Goal: Transaction & Acquisition: Purchase product/service

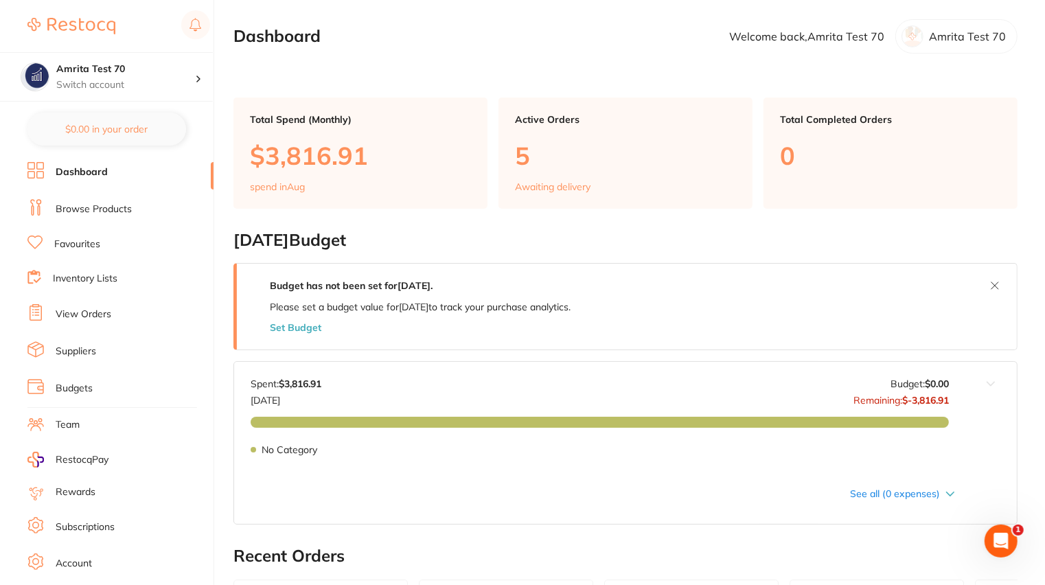
click at [121, 213] on link "Browse Products" at bounding box center [94, 210] width 76 height 14
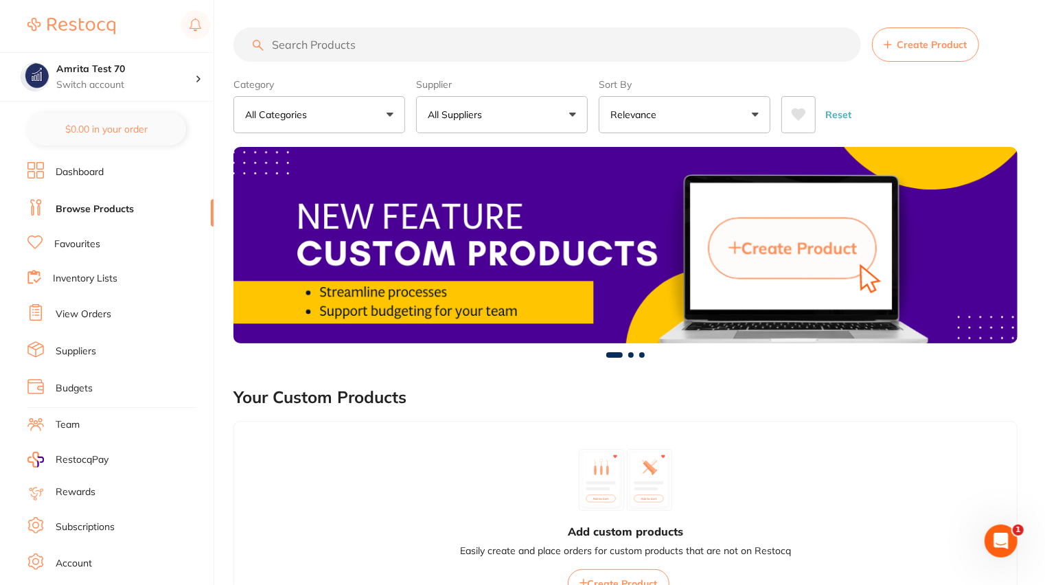
click at [353, 110] on button "All Categories" at bounding box center [320, 114] width 172 height 37
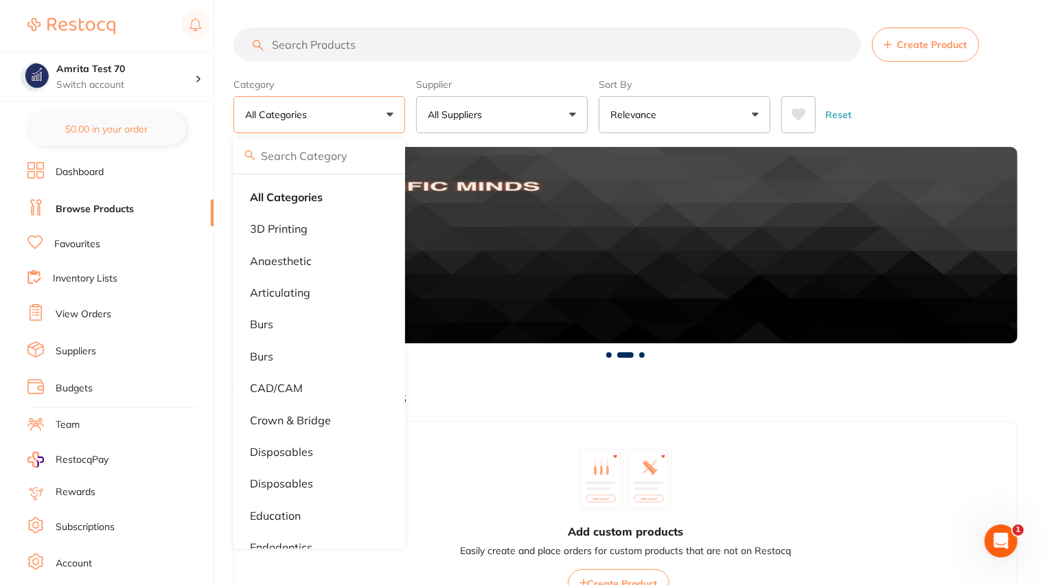
click at [465, 49] on input "search" at bounding box center [548, 44] width 628 height 34
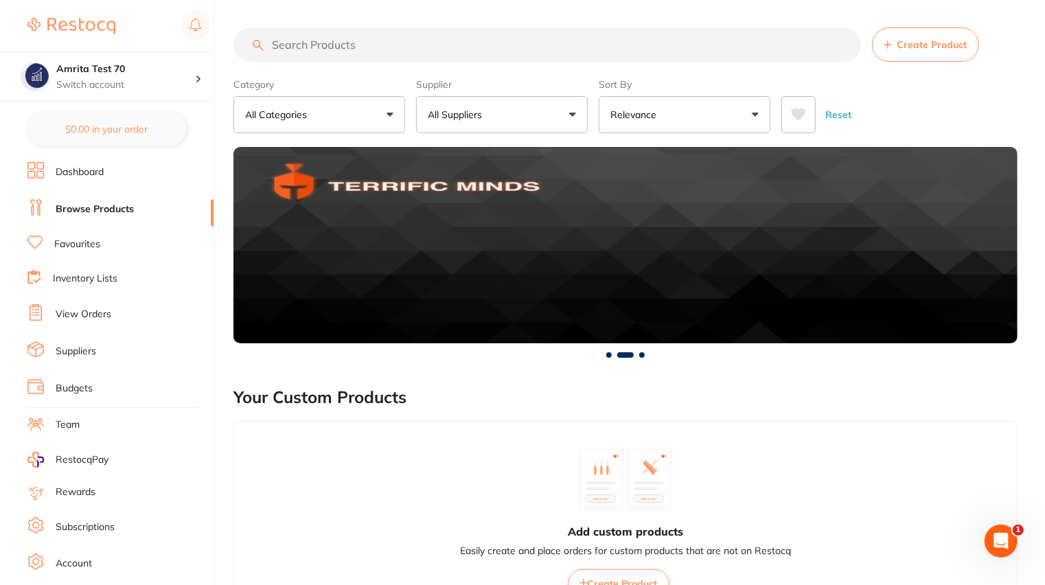
paste input "GC-FUJI7CAP"
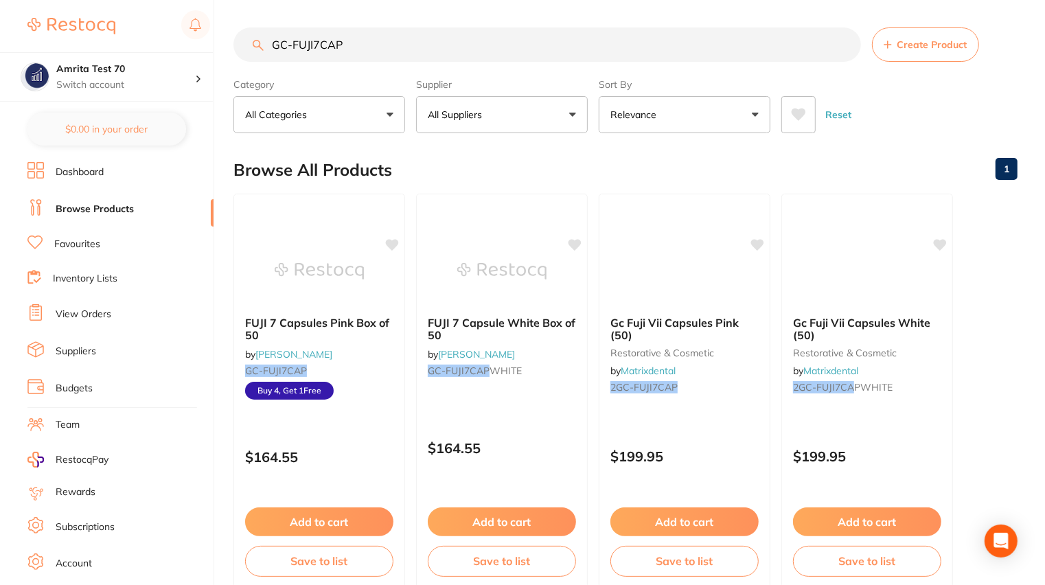
type input "GC-FUJI7CAP"
drag, startPoint x: 554, startPoint y: 109, endPoint x: 660, endPoint y: 110, distance: 106.5
click at [657, 109] on div "Category All Categories All Categories restorative & cosmetic Clear Category fa…" at bounding box center [626, 103] width 784 height 60
click at [944, 104] on div "Reset" at bounding box center [894, 109] width 225 height 48
click at [347, 419] on div "FUJI 7 Capsules Pink Box of 50 by [PERSON_NAME] GC-FUJI7CAP Buy 4, Get 1 Free $…" at bounding box center [320, 391] width 174 height 399
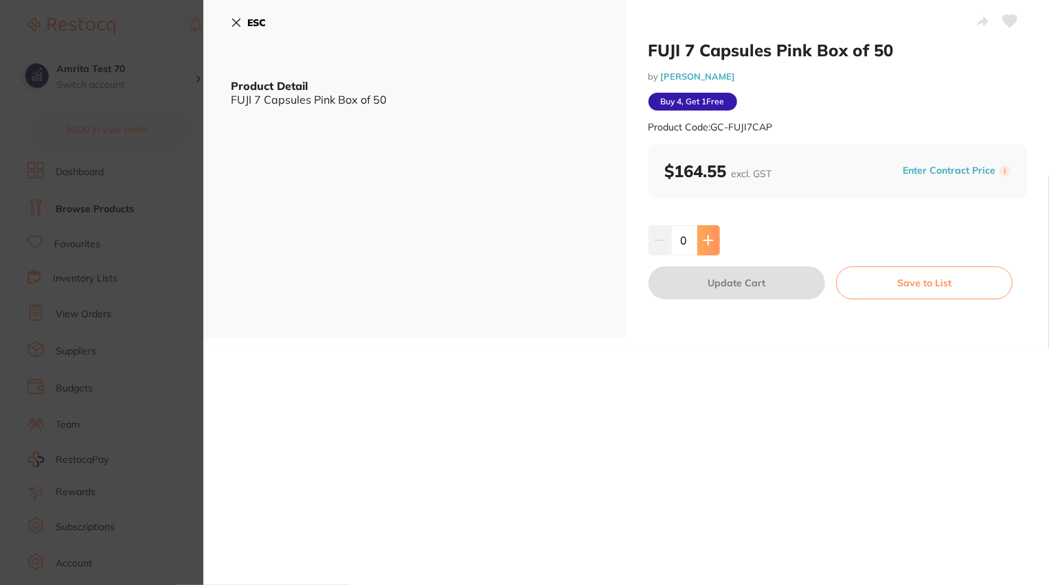
click at [710, 245] on icon at bounding box center [708, 240] width 11 height 11
type input "1"
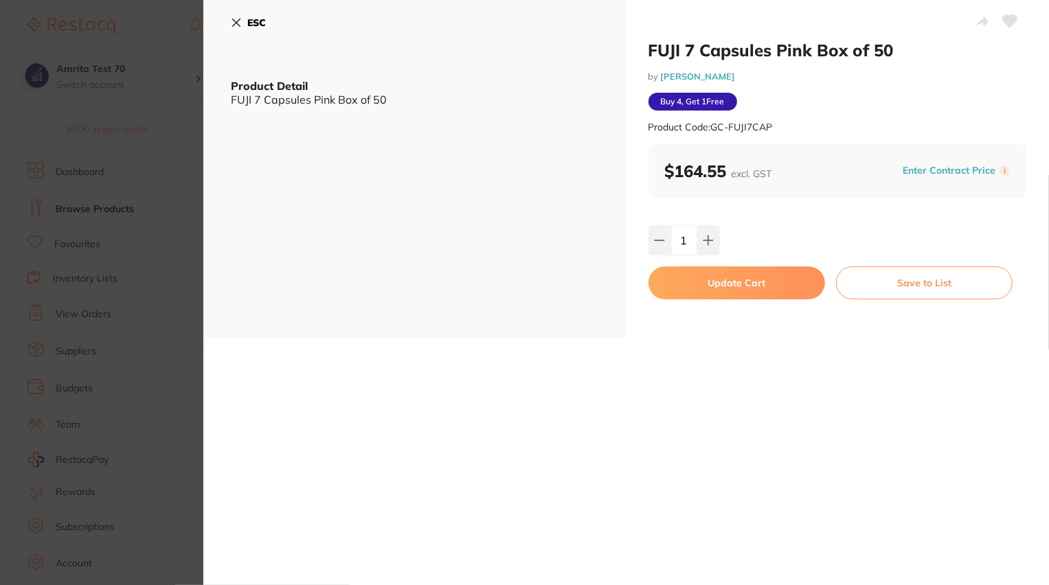
click at [737, 279] on button "Update Cart" at bounding box center [736, 282] width 177 height 33
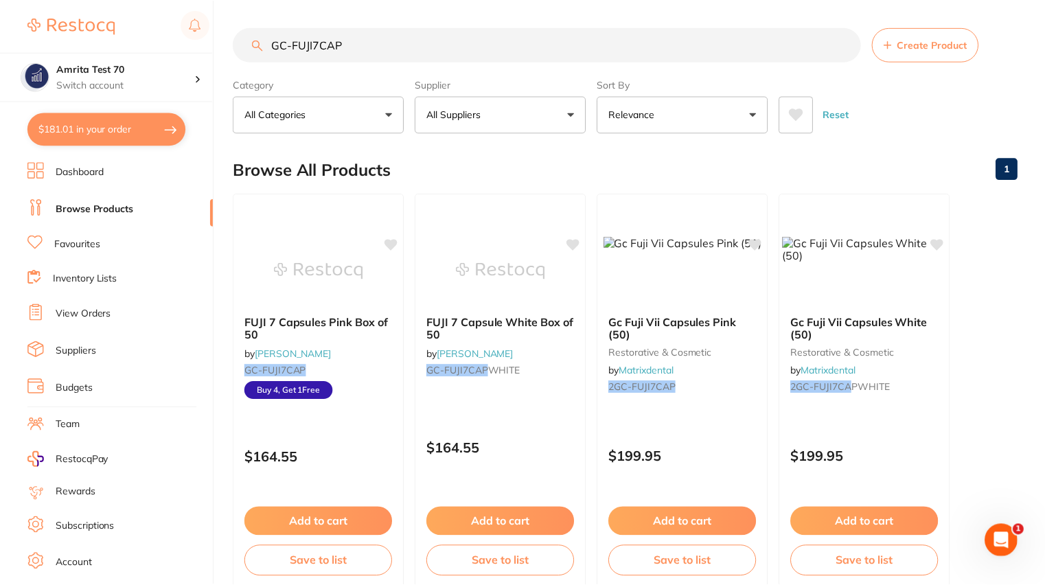
scroll to position [51, 0]
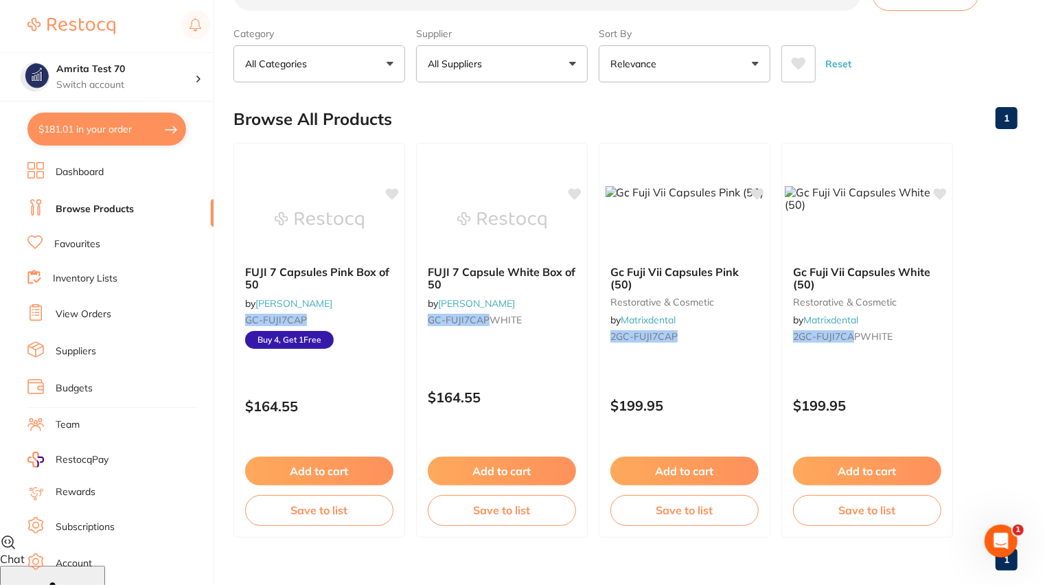
click at [101, 121] on button "$181.01 in your order" at bounding box center [106, 129] width 159 height 33
checkbox input "true"
